Goal: Information Seeking & Learning: Learn about a topic

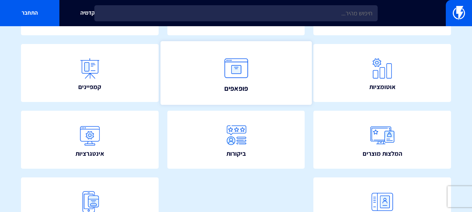
scroll to position [140, 0]
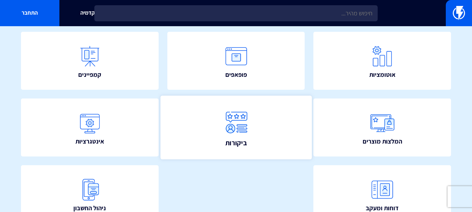
click at [230, 122] on img at bounding box center [236, 122] width 31 height 31
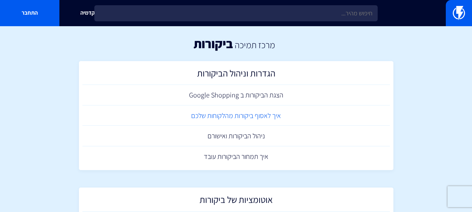
click at [238, 114] on link "איך לאסוף ביקורות מהלקוחות שלכם" at bounding box center [237, 116] width 308 height 21
click at [219, 159] on link "איך תמחור הביקורות עובד" at bounding box center [237, 156] width 308 height 21
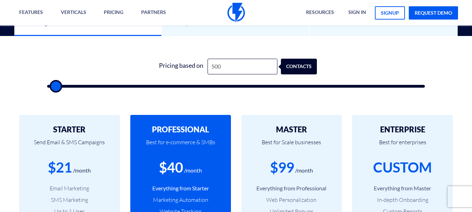
scroll to position [175, 0]
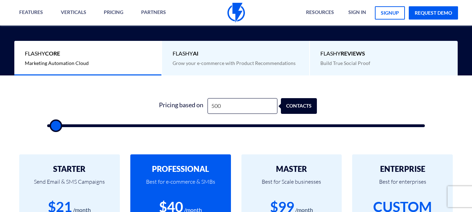
type input "1,000"
type input "1000"
type input "1,500"
type input "1500"
type input "2,000"
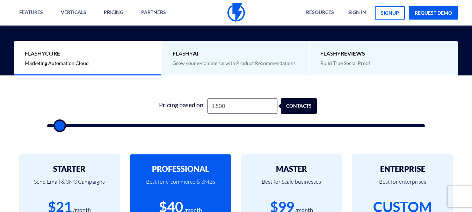
type input "2000"
type input "3,000"
type input "3000"
type input "4,000"
type input "4000"
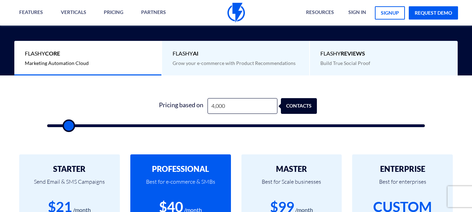
type input "5,500"
type input "5500"
type input "6,000"
type input "6000"
type input "7,500"
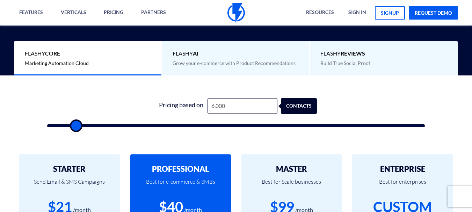
type input "7500"
type input "9,500"
type input "9500"
type input "11,500"
type input "11500"
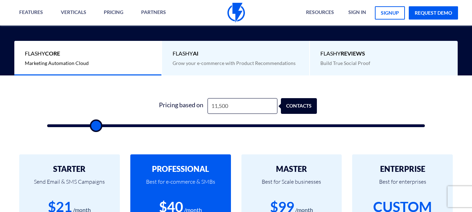
type input "13,500"
type input "13500"
type input "14,500"
type input "14500"
type input "15,000"
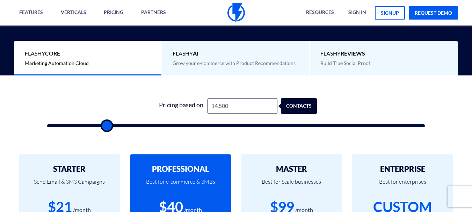
type input "15000"
type input "15,500"
type input "15500"
type input "16,500"
type input "16500"
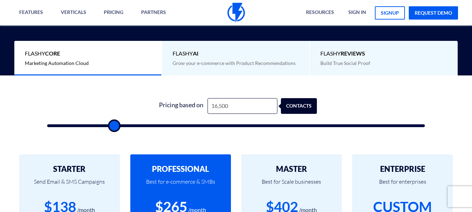
type input "18,000"
type input "18000"
type input "19,000"
type input "19000"
type input "20,500"
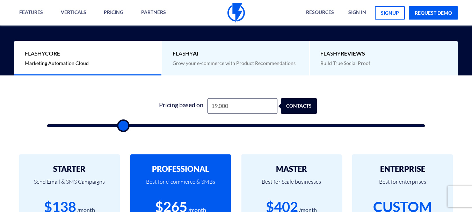
type input "20500"
type input "21,000"
type input "21000"
type input "21,500"
type input "21500"
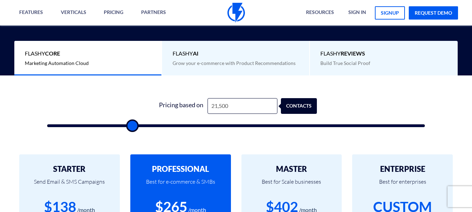
type input "22,000"
type input "22000"
type input "23,000"
type input "23000"
type input "24,500"
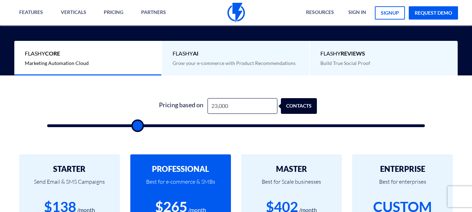
type input "24500"
type input "26,000"
type input "26000"
type input "28,000"
type input "28000"
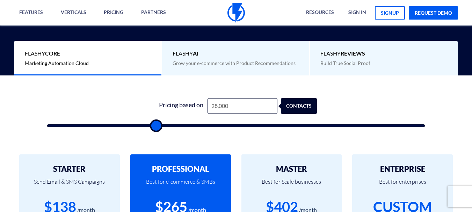
type input "28,500"
type input "28500"
type input "29,500"
type input "29500"
type input "30,000"
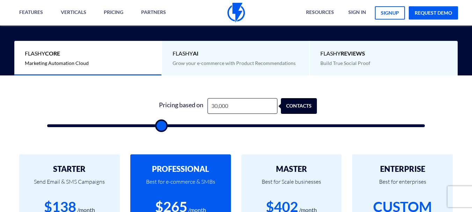
type input "30000"
type input "30,500"
type input "30500"
type input "31,000"
type input "31000"
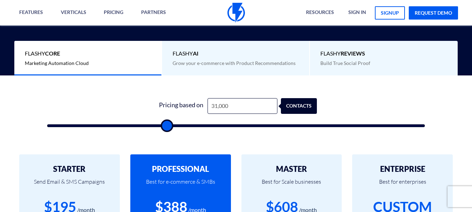
type input "32,000"
type input "32000"
type input "32,500"
type input "32500"
type input "32,000"
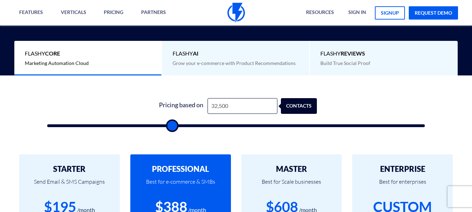
type input "32000"
type input "31,500"
type input "31500"
type input "31,000"
type input "31000"
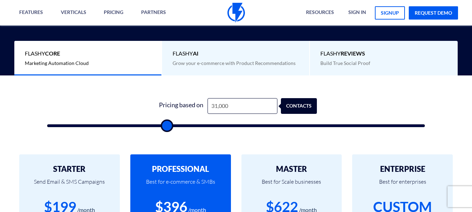
type input "30,500"
type input "30500"
type input "29,000"
type input "29000"
type input "27,500"
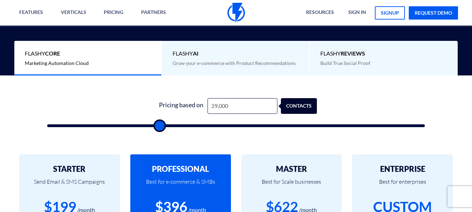
type input "27500"
type input "25,500"
type input "25500"
type input "24,000"
type input "24000"
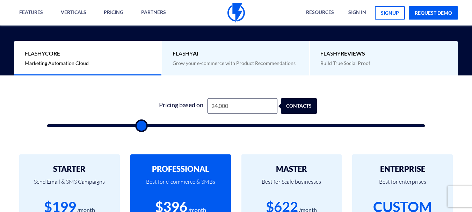
type input "23,000"
type input "23000"
type input "21,500"
type input "21500"
type input "20,500"
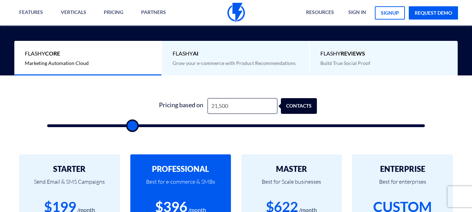
type input "20500"
type input "19,000"
type input "19000"
type input "18,000"
type input "18000"
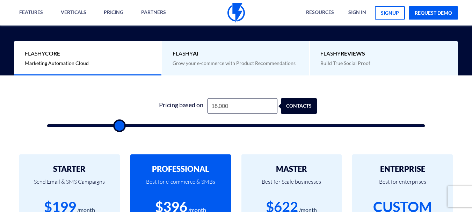
type input "16,500"
type input "16500"
type input "15,500"
type input "15500"
type input "14,500"
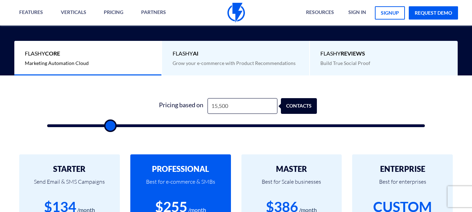
type input "14500"
type input "14,000"
type input "14000"
type input "13,500"
type input "13500"
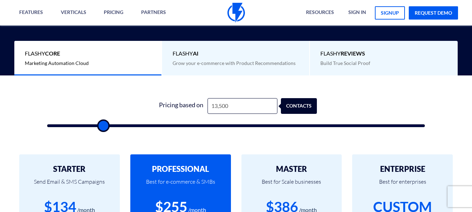
type input "13,000"
type input "13000"
type input "12,500"
type input "12500"
type input "12,000"
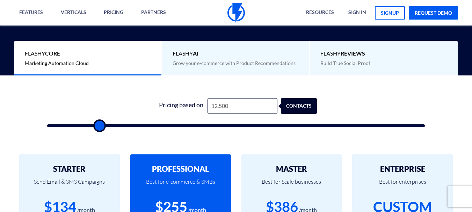
type input "12000"
type input "11,500"
type input "11500"
type input "11,000"
type input "11000"
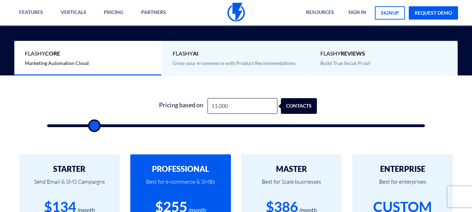
type input "10,500"
type input "10500"
type input "10,000"
type input "10000"
type input "9,500"
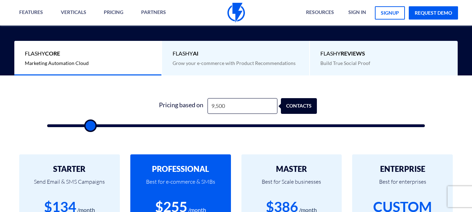
type input "9500"
type input "9,000"
type input "9000"
type input "8,500"
type input "8500"
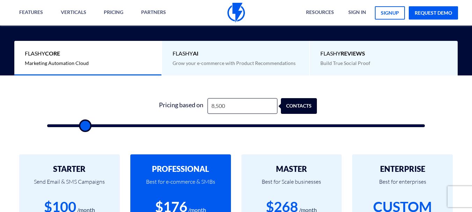
type input "8,000"
type input "8000"
type input "7,500"
type input "7500"
type input "7,000"
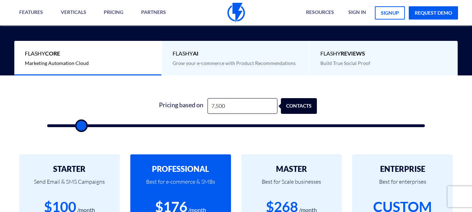
type input "7000"
type input "6,500"
type input "6500"
type input "6,000"
type input "6000"
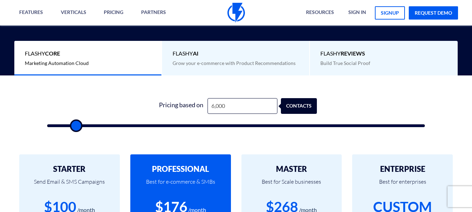
type input "5,500"
type input "5500"
type input "5,000"
type input "5000"
type input "4,500"
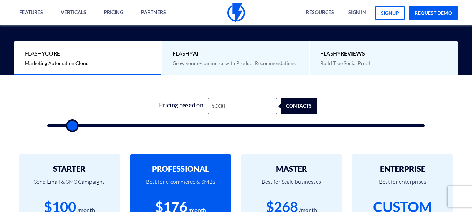
type input "4500"
type input "4,000"
type input "4000"
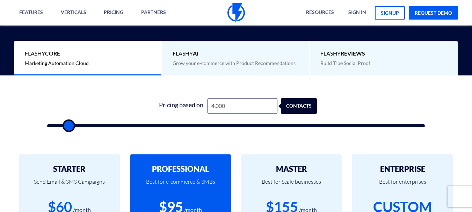
type input "3,500"
type input "3500"
type input "4,000"
type input "4000"
type input "4,500"
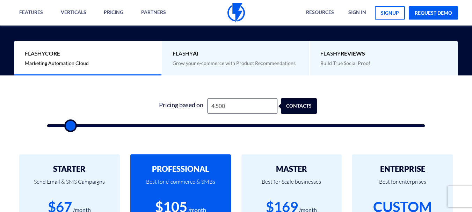
drag, startPoint x: 58, startPoint y: 129, endPoint x: 70, endPoint y: 133, distance: 12.2
type input "4500"
click at [70, 127] on input "range" at bounding box center [236, 125] width 378 height 3
type input "6,500"
type input "6500"
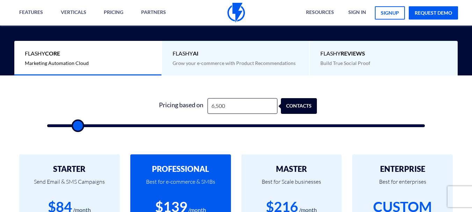
type input "7,000"
type input "7000"
type input "7,500"
type input "7500"
type input "8,000"
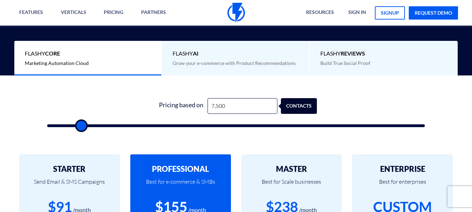
type input "8000"
type input "8,500"
type input "8500"
type input "9,000"
type input "9000"
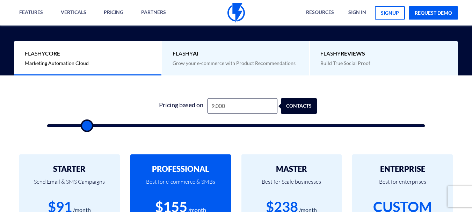
type input "9,500"
type input "9500"
type input "10,000"
drag, startPoint x: 77, startPoint y: 125, endPoint x: 89, endPoint y: 127, distance: 12.7
type input "10000"
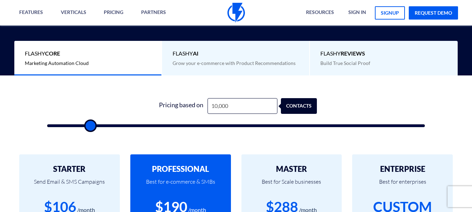
click at [89, 127] on input "range" at bounding box center [236, 125] width 378 height 3
type input "11,500"
type input "11500"
type input "12,000"
type input "12000"
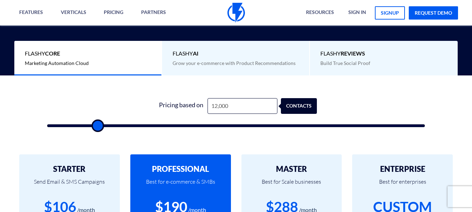
type input "13,000"
type input "13000"
type input "14,500"
type input "14500"
type input "15,500"
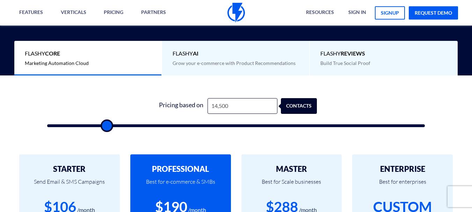
type input "15500"
type input "18,000"
type input "18000"
type input "20,500"
type input "20500"
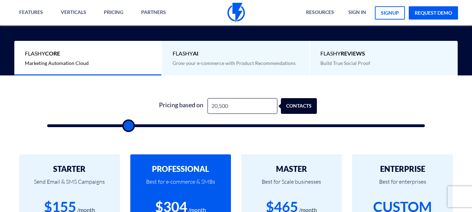
type input "23,000"
type input "23000"
type input "25,000"
type input "25000"
type input "26,000"
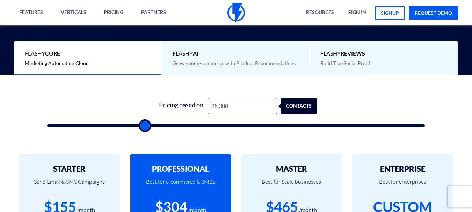
type input "26000"
type input "27,500"
type input "27500"
type input "28,000"
type input "28000"
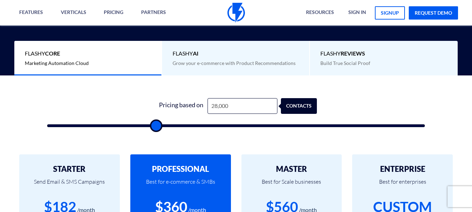
type input "28,500"
type input "28500"
type input "29,000"
type input "29000"
type input "30,000"
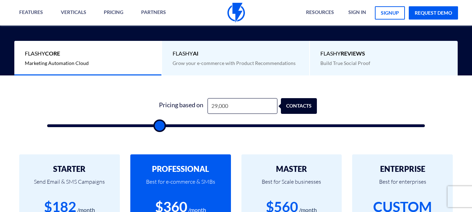
type input "30000"
type input "32,000"
type input "32000"
type input "33,000"
type input "33000"
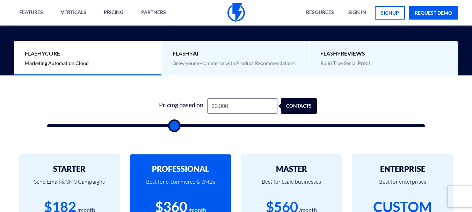
type input "34,000"
type input "34000"
type input "35,000"
type input "35000"
type input "35,500"
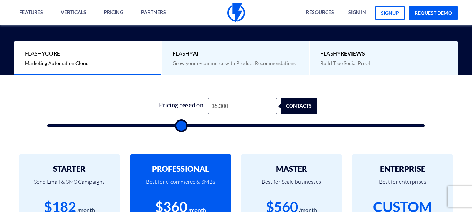
type input "35500"
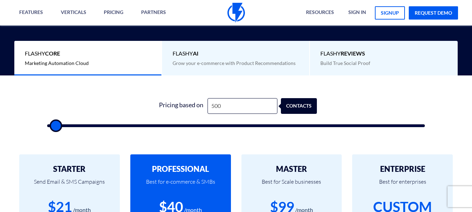
drag, startPoint x: 92, startPoint y: 125, endPoint x: 0, endPoint y: 93, distance: 97.6
click at [47, 124] on input "range" at bounding box center [236, 125] width 378 height 3
click at [365, 63] on span "Build True Social Proof" at bounding box center [346, 63] width 50 height 6
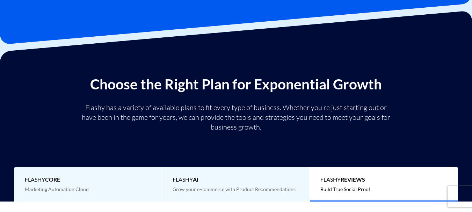
scroll to position [0, 0]
